Goal: Information Seeking & Learning: Learn about a topic

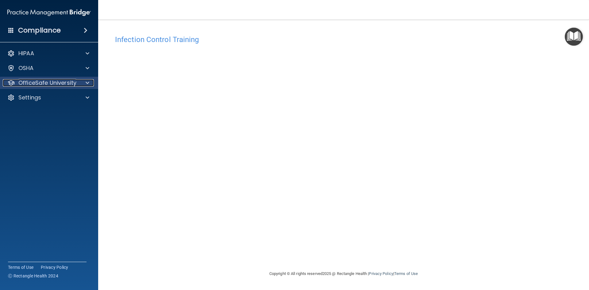
click at [56, 85] on p "OfficeSafe University" at bounding box center [47, 82] width 58 height 7
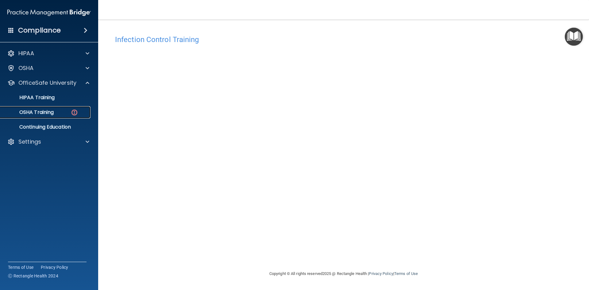
click at [69, 112] on div "OSHA Training" at bounding box center [46, 112] width 84 height 6
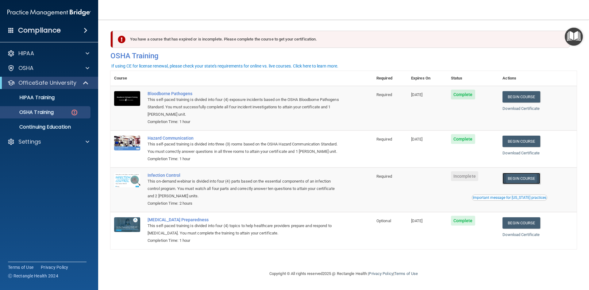
click at [526, 180] on link "Begin Course" at bounding box center [521, 178] width 37 height 11
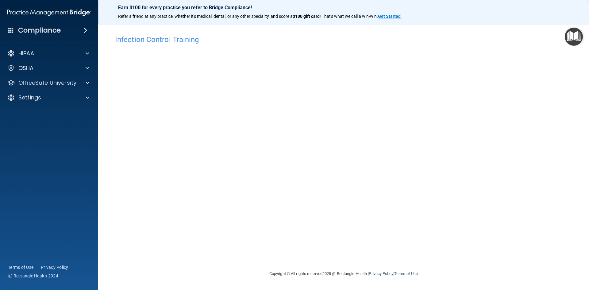
click at [497, 81] on div "Infection Control Training This course doesn’t expire until . Are you sure you …" at bounding box center [343, 151] width 466 height 238
click at [72, 82] on p "OfficeSafe University" at bounding box center [47, 82] width 58 height 7
click at [62, 113] on div "OSHA Training" at bounding box center [46, 112] width 84 height 6
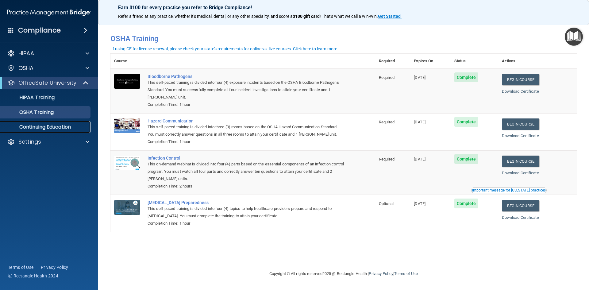
click at [56, 129] on p "Continuing Education" at bounding box center [46, 127] width 84 height 6
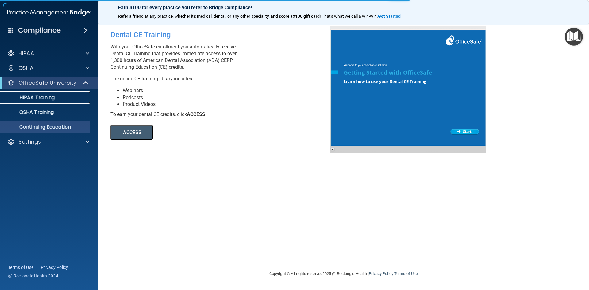
click at [40, 95] on p "HIPAA Training" at bounding box center [29, 98] width 51 height 6
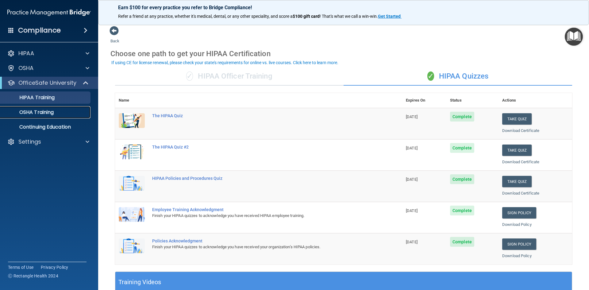
click at [45, 110] on p "OSHA Training" at bounding box center [29, 112] width 50 height 6
